Goal: Task Accomplishment & Management: Manage account settings

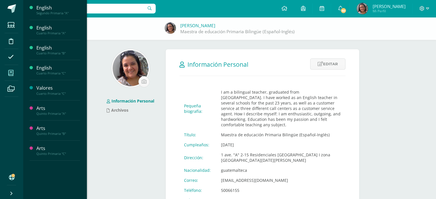
click at [13, 73] on icon at bounding box center [10, 73] width 5 height 6
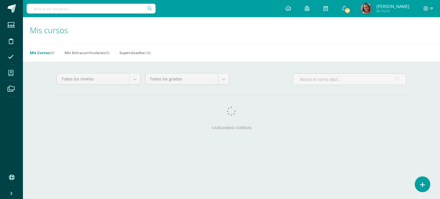
click at [7, 73] on span at bounding box center [11, 72] width 13 height 13
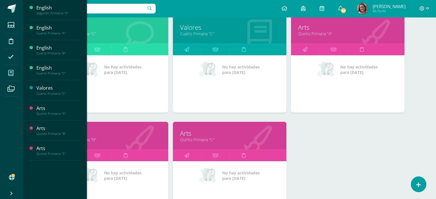
scroll to position [201, 0]
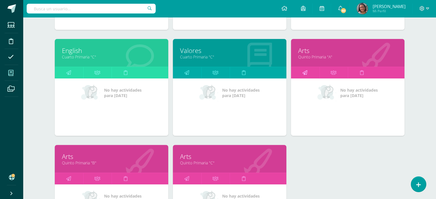
scroll to position [172, 0]
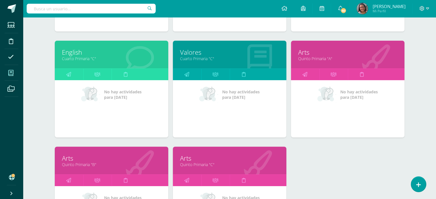
click at [314, 57] on link "Quinto Primaria "A"" at bounding box center [347, 58] width 99 height 5
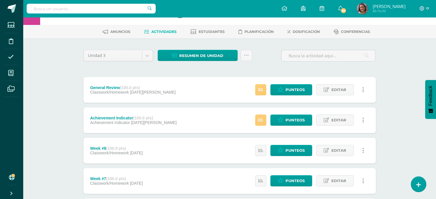
scroll to position [29, 0]
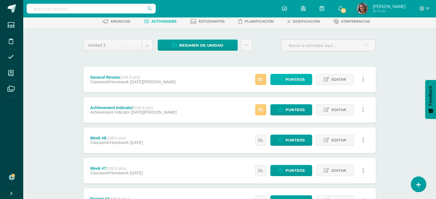
click at [293, 77] on span "Punteos" at bounding box center [294, 79] width 19 height 11
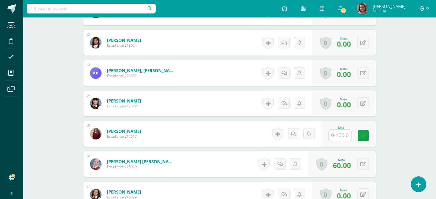
scroll to position [538, 0]
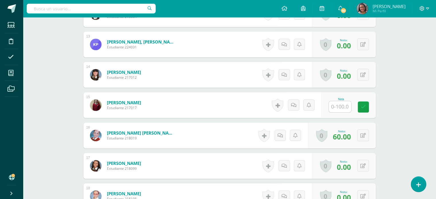
click at [346, 105] on input "text" at bounding box center [340, 106] width 22 height 11
type input "0"
click at [366, 104] on link at bounding box center [366, 106] width 11 height 11
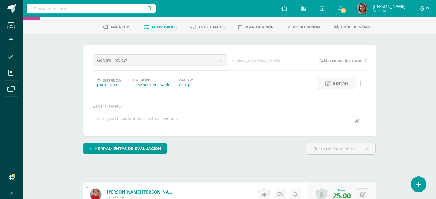
scroll to position [22, 0]
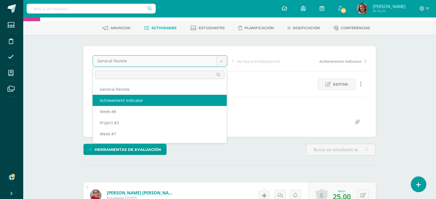
select select "/dashboard/teacher/grade-activity/201983/"
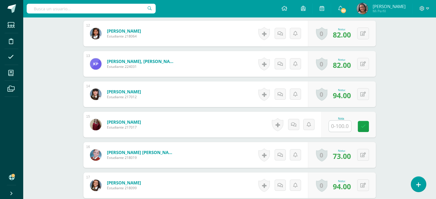
scroll to position [574, 0]
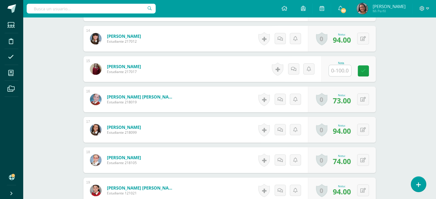
click at [342, 72] on input "text" at bounding box center [340, 70] width 22 height 11
type input "85"
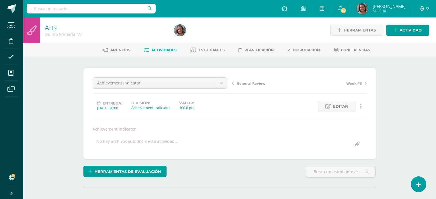
scroll to position [0, 0]
click at [157, 50] on span "Actividades" at bounding box center [163, 50] width 25 height 4
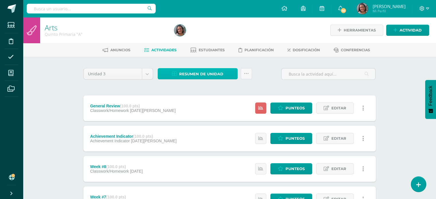
click at [195, 77] on span "Resumen de unidad" at bounding box center [201, 74] width 44 height 11
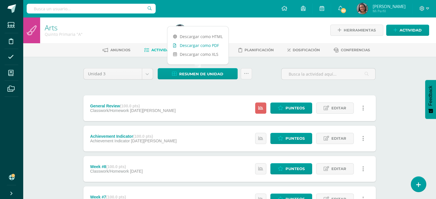
click at [192, 45] on link "Descargar como PDF" at bounding box center [197, 45] width 61 height 9
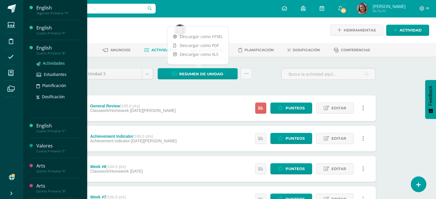
click at [52, 63] on span "Actividades" at bounding box center [54, 62] width 22 height 5
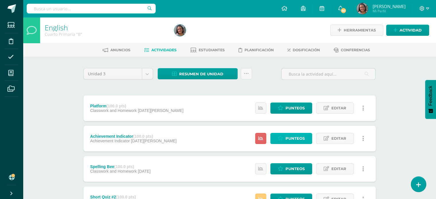
click at [273, 139] on link "Punteos" at bounding box center [291, 138] width 42 height 11
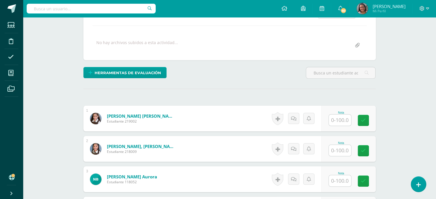
scroll to position [115, 0]
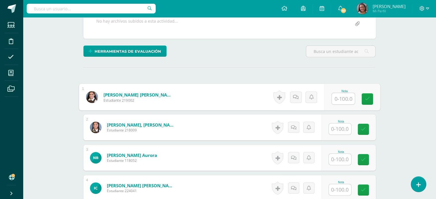
click at [341, 100] on input "text" at bounding box center [343, 98] width 23 height 11
type input "60"
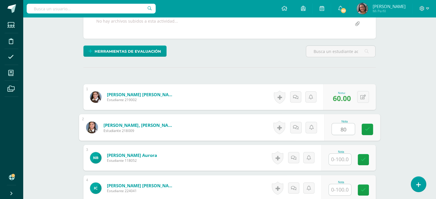
type input "80"
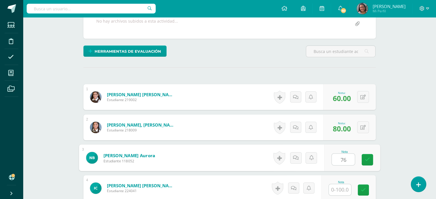
type input "76"
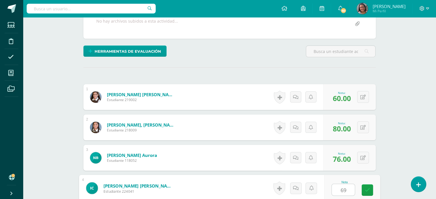
type input "69"
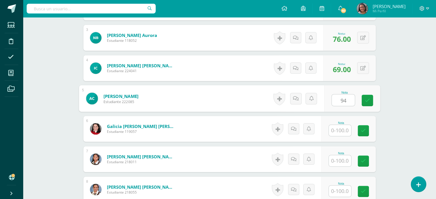
type input "94"
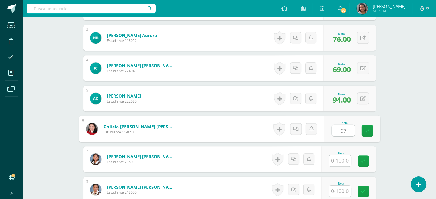
type input "67"
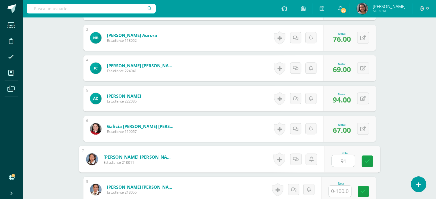
type input "91"
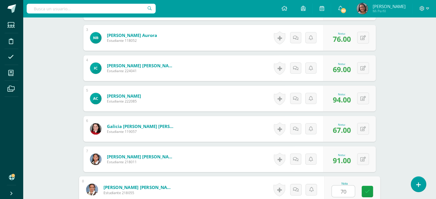
type input "70"
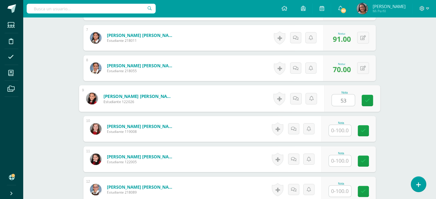
type input "53"
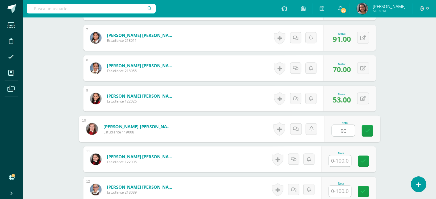
type input "90"
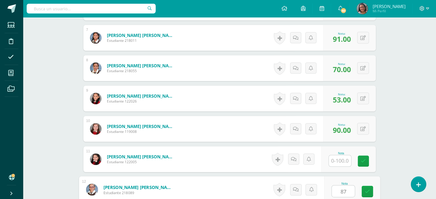
type input "87"
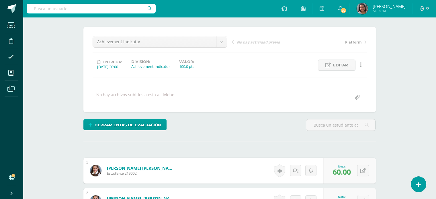
scroll to position [0, 0]
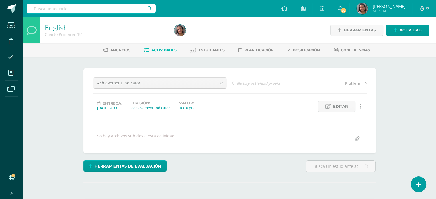
click at [154, 51] on span "Actividades" at bounding box center [163, 50] width 25 height 4
click at [158, 48] on link "Actividades" at bounding box center [160, 50] width 32 height 9
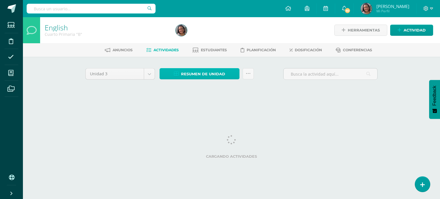
click at [189, 74] on span "Resumen de unidad" at bounding box center [203, 74] width 44 height 11
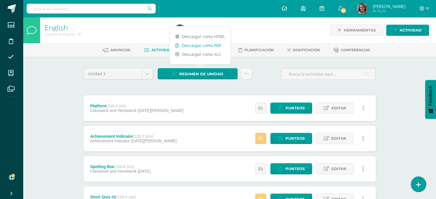
click at [189, 46] on link "Descargar como PDF" at bounding box center [200, 45] width 61 height 9
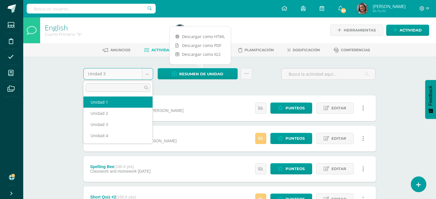
drag, startPoint x: 104, startPoint y: 105, endPoint x: 182, endPoint y: 101, distance: 77.8
select select "Unidad 1"
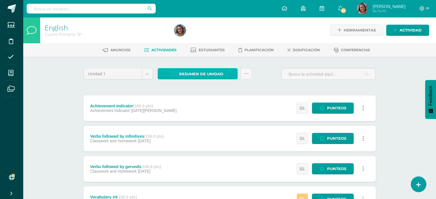
click at [208, 72] on span "Resumen de unidad" at bounding box center [201, 74] width 44 height 11
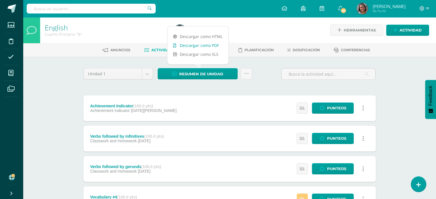
click at [201, 44] on link "Descargar como PDF" at bounding box center [197, 45] width 61 height 9
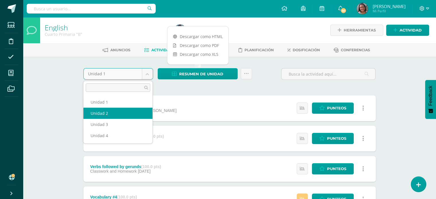
drag, startPoint x: 99, startPoint y: 112, endPoint x: 138, endPoint y: 93, distance: 43.2
select select "Unidad 2"
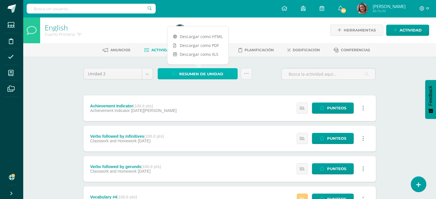
click at [196, 73] on span "Resumen de unidad" at bounding box center [201, 74] width 44 height 11
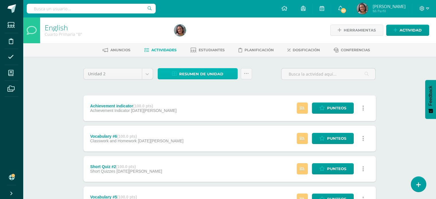
click at [181, 74] on span "Resumen de unidad" at bounding box center [201, 74] width 44 height 11
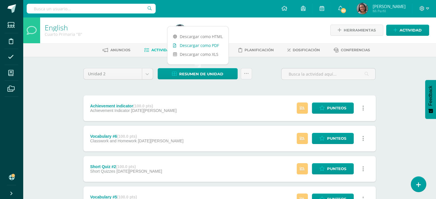
click at [195, 42] on link "Descargar como PDF" at bounding box center [197, 45] width 61 height 9
